Goal: Task Accomplishment & Management: Use online tool/utility

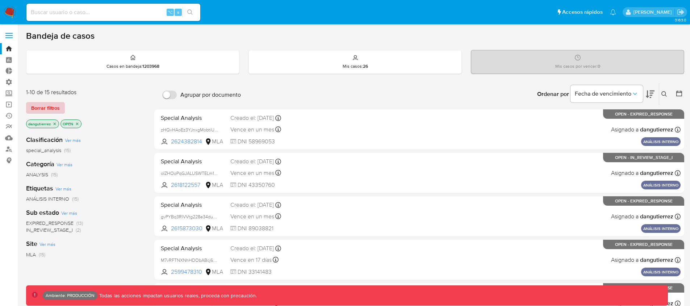
click at [45, 108] on span "Borrar filtros" at bounding box center [45, 108] width 29 height 10
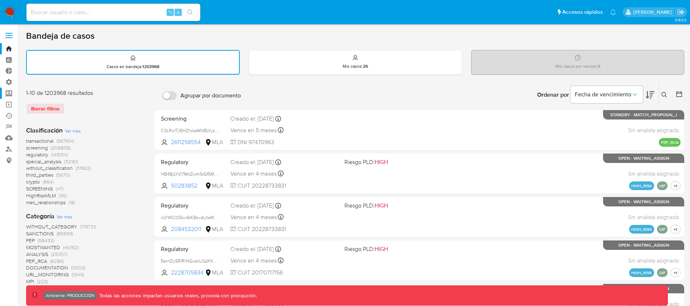
click at [8, 96] on label "Screening" at bounding box center [43, 93] width 86 height 11
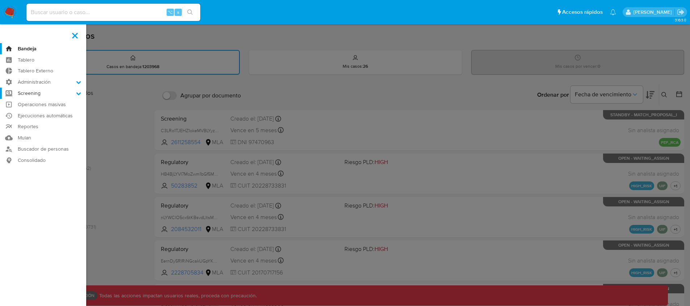
click at [0, 0] on input "Screening" at bounding box center [0, 0] width 0 height 0
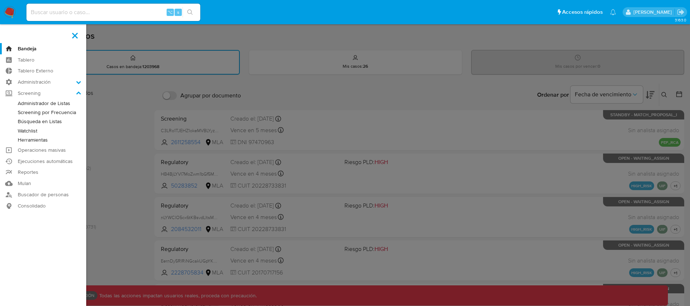
click at [31, 129] on link "Watchlist" at bounding box center [43, 130] width 86 height 9
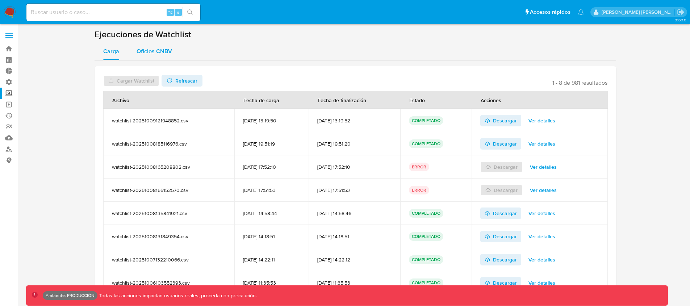
click at [160, 56] on div "Oficios CNBV" at bounding box center [153, 51] width 35 height 17
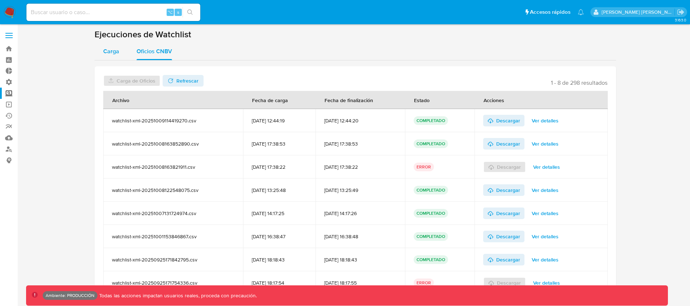
click at [110, 51] on span "Carga" at bounding box center [111, 51] width 16 height 8
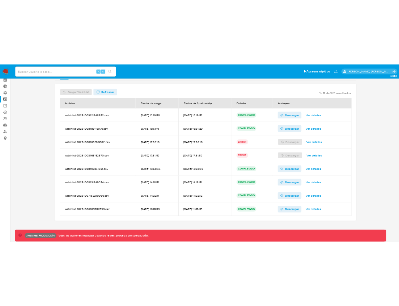
scroll to position [34, 0]
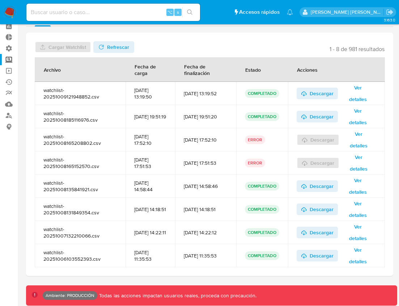
click at [111, 48] on span "Refrescar" at bounding box center [118, 47] width 22 height 12
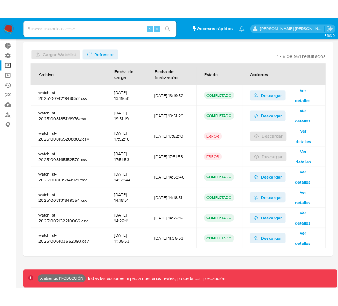
scroll to position [40, 0]
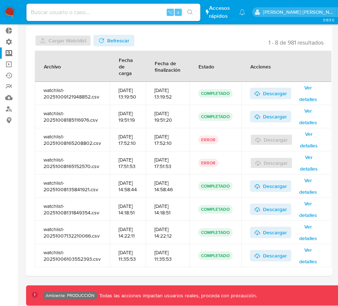
click at [124, 39] on span "Refrescar" at bounding box center [118, 41] width 22 height 12
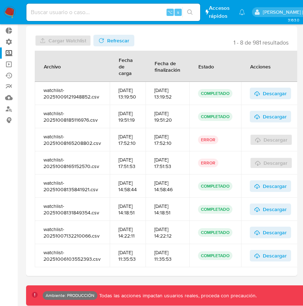
click at [117, 41] on span "Refrescar" at bounding box center [118, 41] width 22 height 12
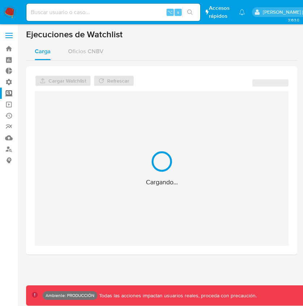
scroll to position [0, 0]
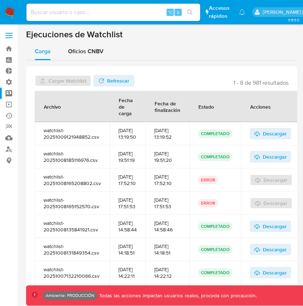
click at [250, 58] on div "Carga Oficios CNBV" at bounding box center [161, 51] width 271 height 17
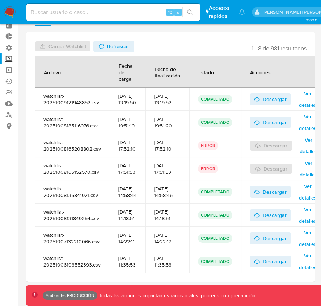
scroll to position [40, 0]
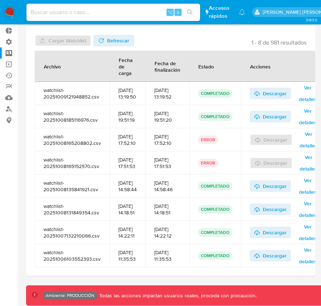
click at [211, 29] on div "Cargar Watchlist No tiene permisos para realizar esta acción Refrescar 1 - 8 de…" at bounding box center [170, 151] width 289 height 250
click at [126, 40] on span "Refrescar" at bounding box center [118, 41] width 22 height 12
click at [131, 271] on div "Cargar Watchlist No tiene permisos para realizar esta acción Refrescar 1 - 8 de…" at bounding box center [170, 150] width 289 height 261
click at [132, 274] on div "Cargar Watchlist No tiene permisos para realizar esta acción Refrescar 1 - 8 de…" at bounding box center [170, 150] width 289 height 261
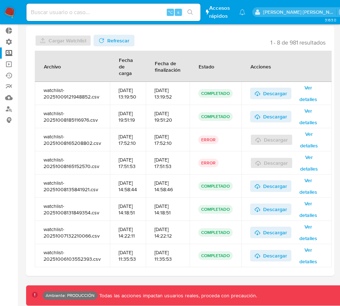
click at [244, 274] on div "Cargar Watchlist No tiene permisos para realizar esta acción Refrescar 1 - 8 de…" at bounding box center [180, 150] width 308 height 261
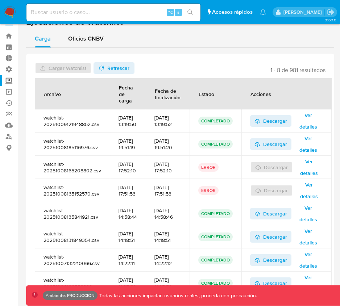
scroll to position [40, 0]
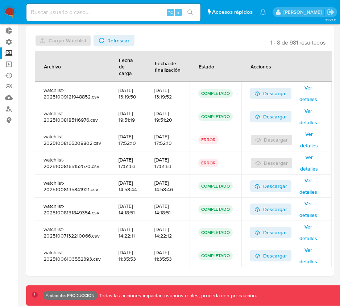
click at [227, 40] on header "Cargar Watchlist No tiene permisos para realizar esta acción Refrescar 1 - 8 de…" at bounding box center [180, 41] width 290 height 12
click at [125, 41] on span "Refrescar" at bounding box center [118, 41] width 22 height 12
